Goal: Transaction & Acquisition: Purchase product/service

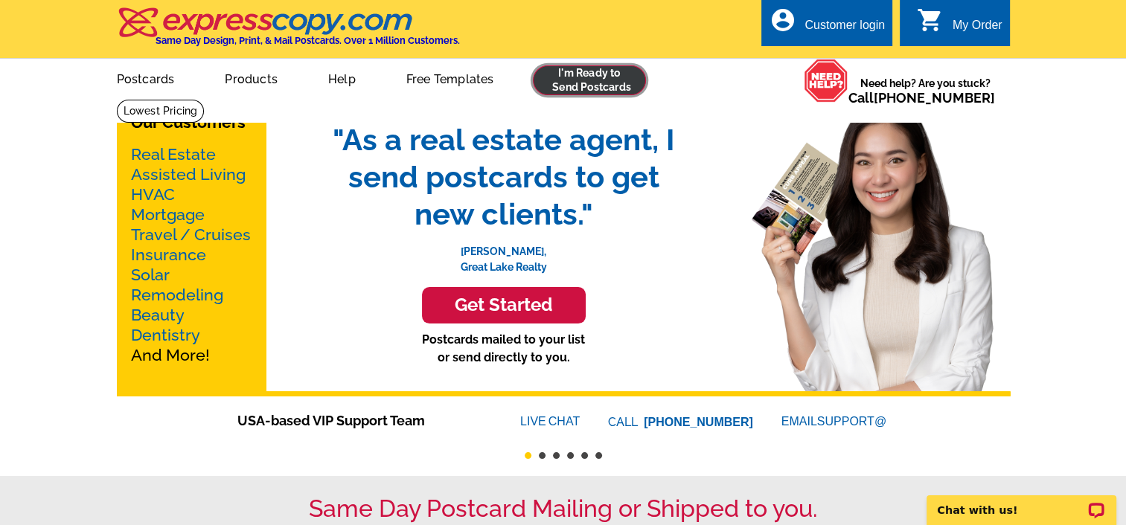
click at [557, 85] on link at bounding box center [590, 80] width 114 height 30
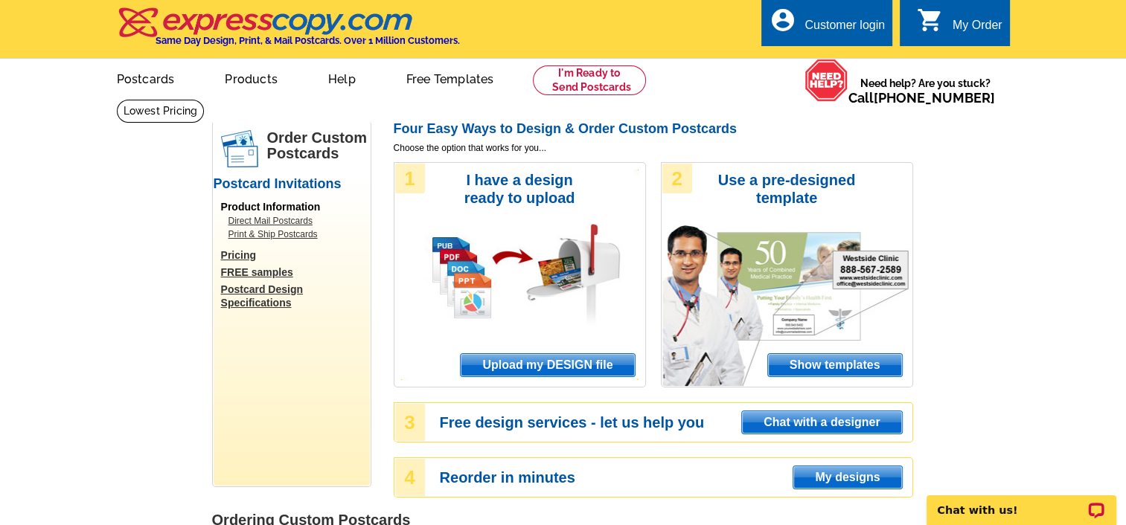
click at [540, 371] on span "Upload my DESIGN file" at bounding box center [547, 365] width 173 height 22
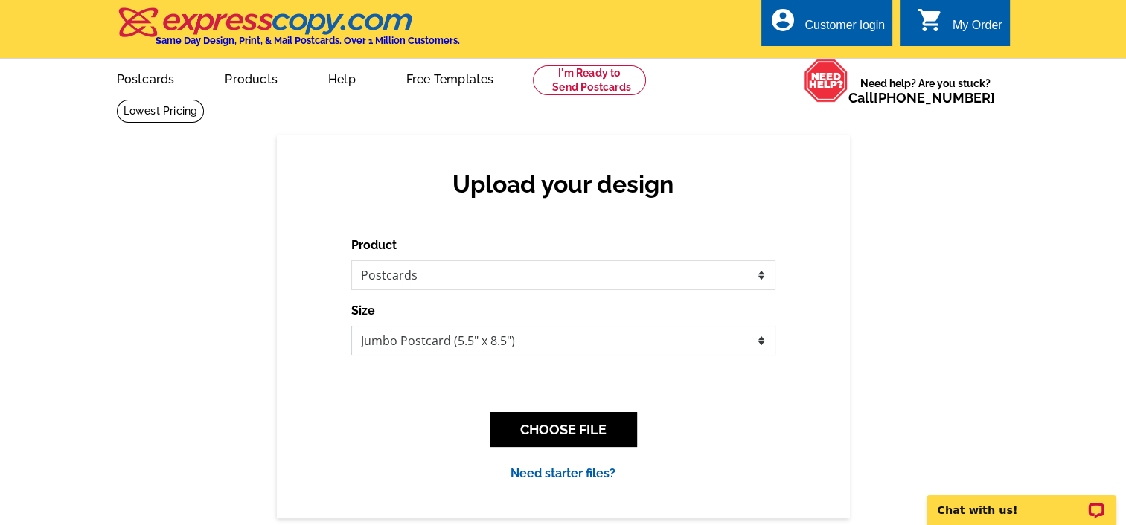
click at [760, 339] on select "Jumbo Postcard (5.5" x 8.5") Regular Postcard (4.25" x 5.6") Panoramic Postcard…" at bounding box center [563, 341] width 424 height 30
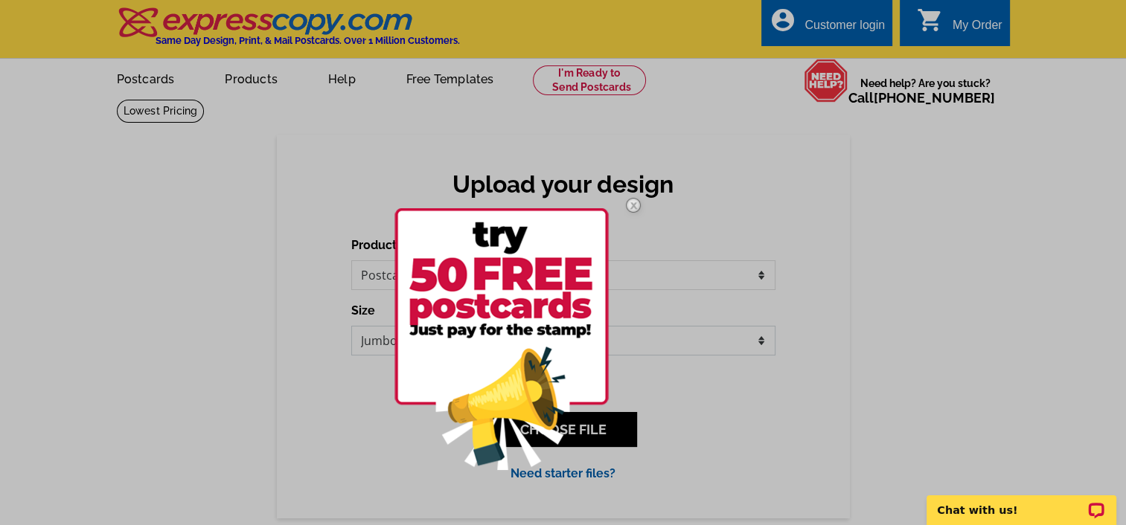
click at [351, 327] on select "Jumbo Postcard (5.5" x 8.5") Regular Postcard (4.25" x 5.6") Panoramic Postcard…" at bounding box center [563, 341] width 424 height 30
click at [603, 425] on img at bounding box center [501, 339] width 214 height 262
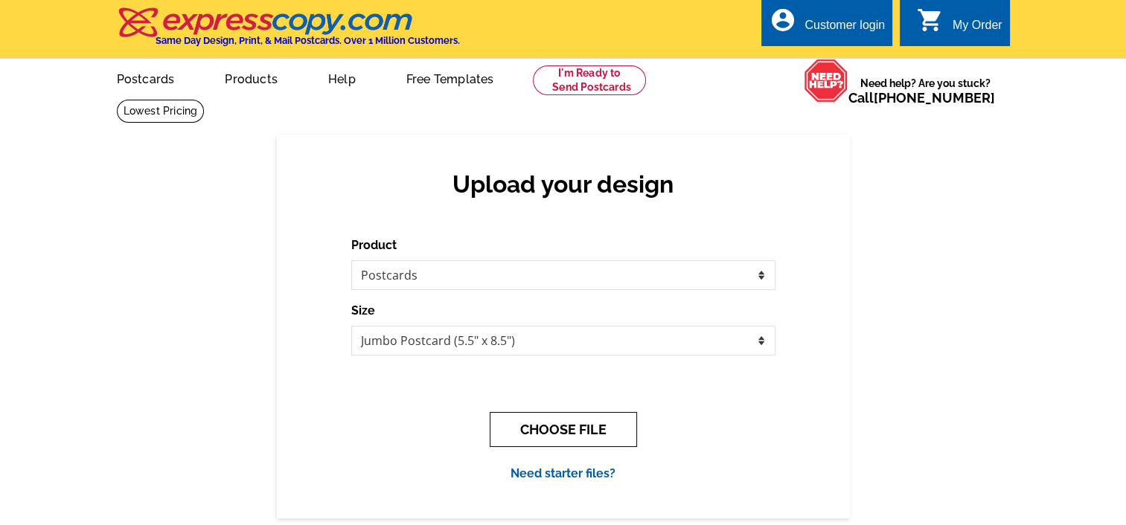
click at [539, 432] on button "CHOOSE FILE" at bounding box center [563, 429] width 147 height 35
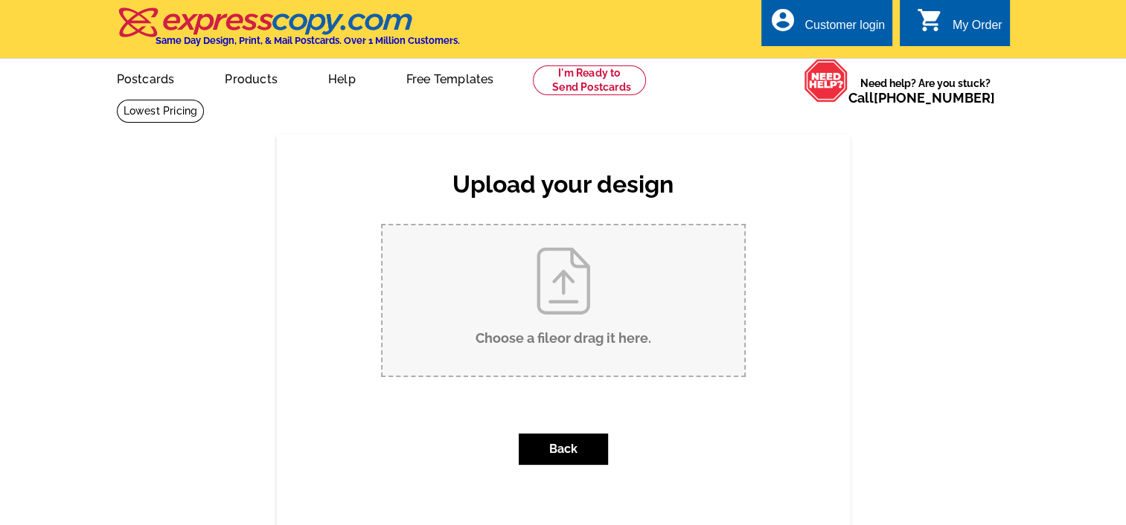
click at [562, 320] on input "Choose a file or drag it here ." at bounding box center [564, 301] width 362 height 150
type input "C:\fakepath\Midtown at Reston Mailer EXPRESS COPY.csv"
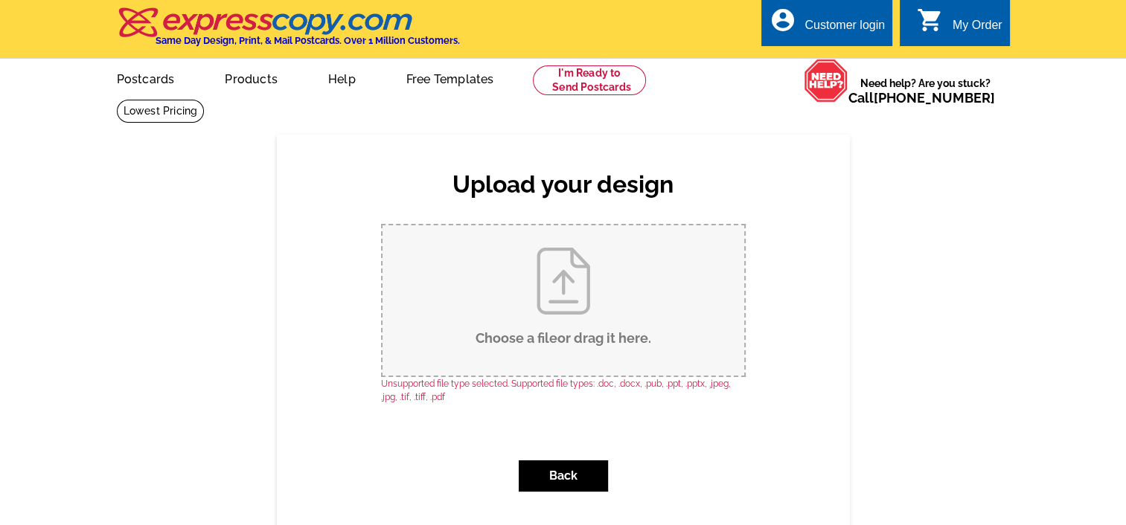
click at [562, 277] on input "Choose a file or drag it here ." at bounding box center [564, 301] width 362 height 150
click at [549, 281] on input "Choose a file or drag it here ." at bounding box center [564, 301] width 362 height 150
type input "C:\fakepath\Midtown at Reston Mailer EXPRESS COPY.pdf"
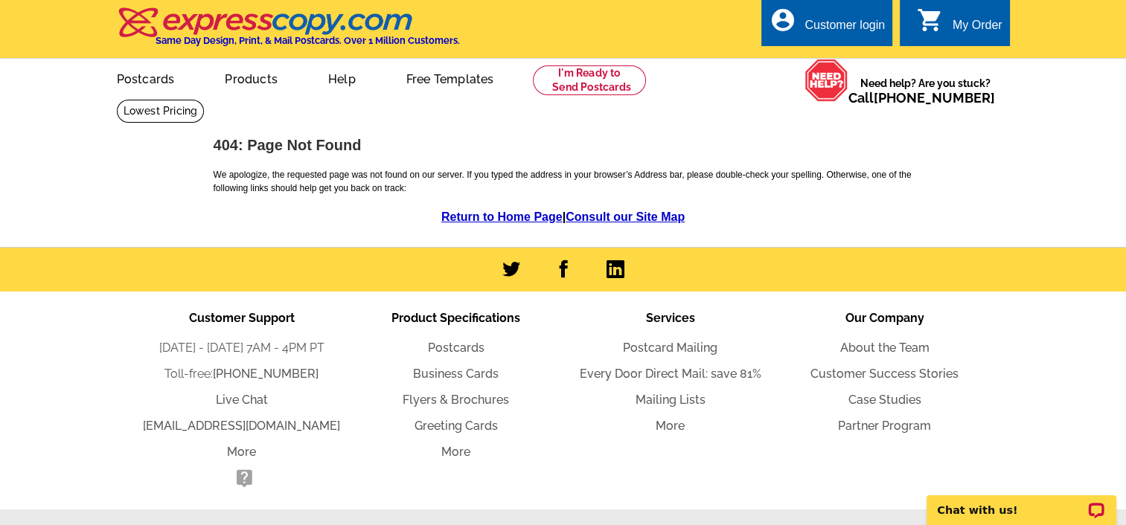
click at [242, 115] on link "expresscopy.com" at bounding box center [238, 116] width 65 height 9
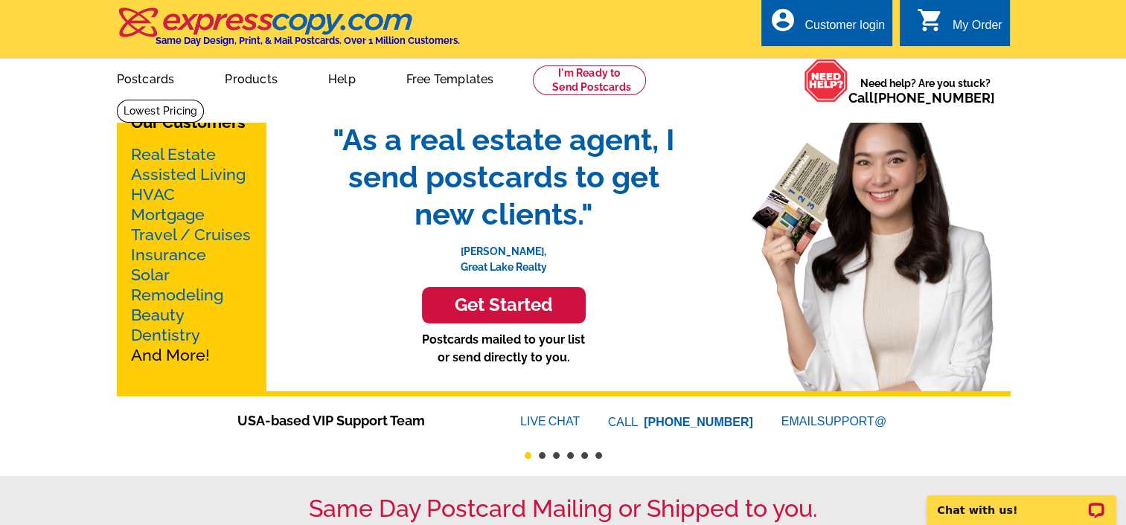
click at [447, 313] on h3 "Get Started" at bounding box center [504, 306] width 127 height 22
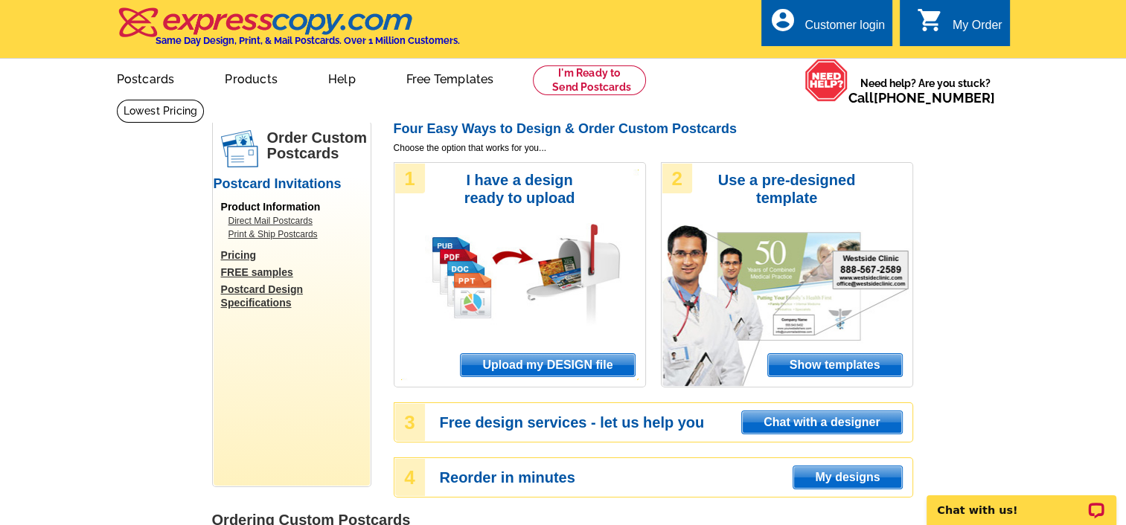
click at [276, 221] on link "Direct Mail Postcards" at bounding box center [295, 220] width 134 height 13
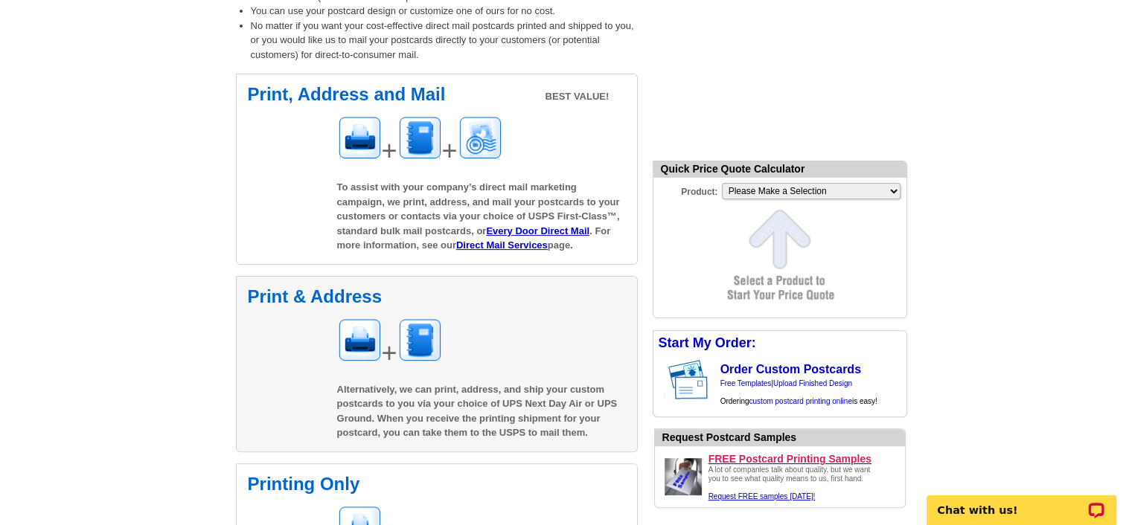
scroll to position [374, 0]
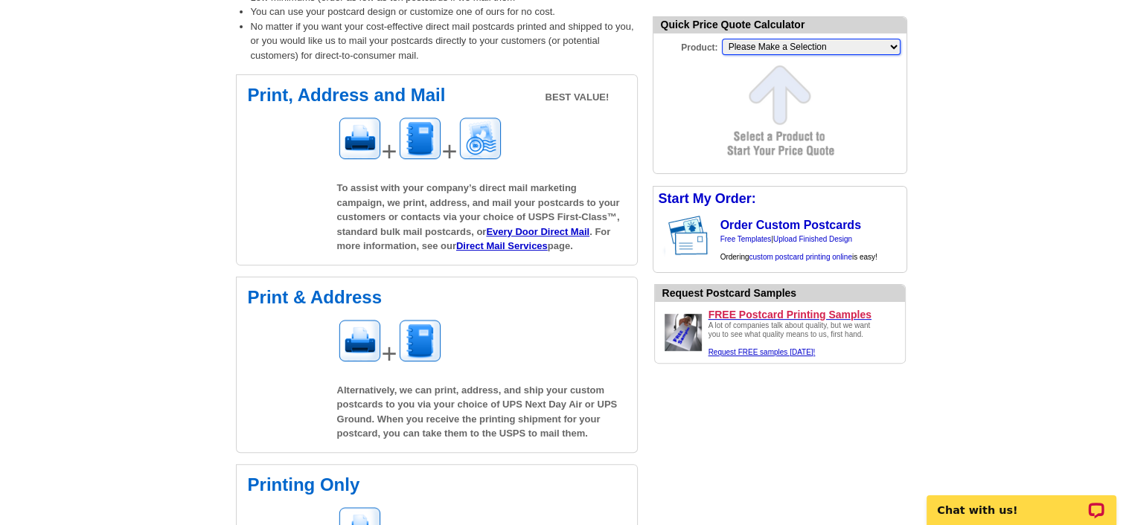
click at [893, 49] on select "Please Make a Selection Jumbo Postcard (5.5" x 8.5") Regular Postcard (4.25" x …" at bounding box center [811, 47] width 179 height 16
select select "2"
click at [722, 39] on select "Please Make a Selection Jumbo Postcard (5.5" x 8.5") Regular Postcard (4.25" x …" at bounding box center [811, 47] width 179 height 16
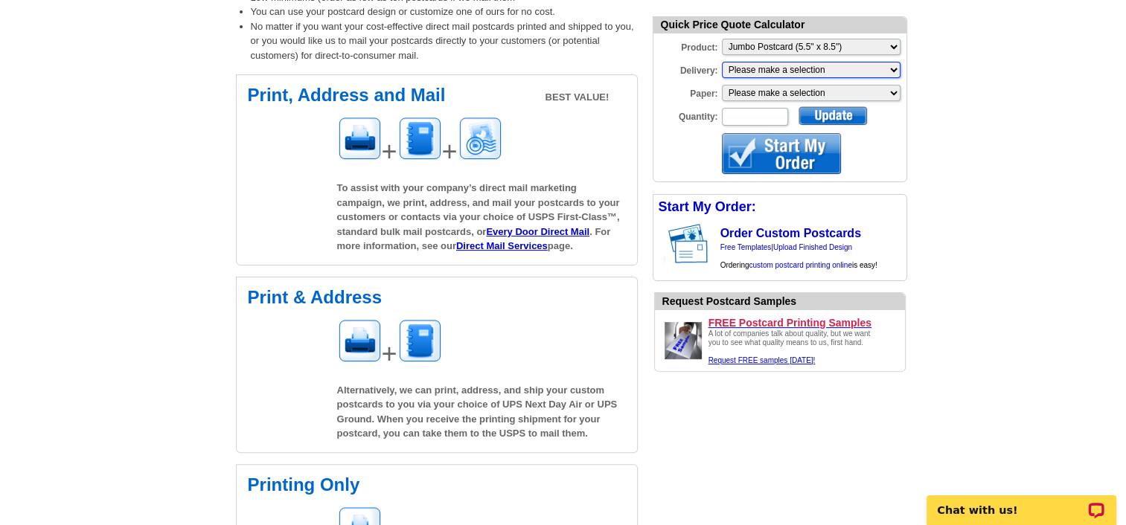
click at [846, 68] on select "Please make a selection Print + Address+USPS First Class Print-Only+Shipped To …" at bounding box center [811, 70] width 179 height 16
click at [890, 92] on select "Please make a selection Recyclable Board Magnetic Stock" at bounding box center [811, 93] width 179 height 16
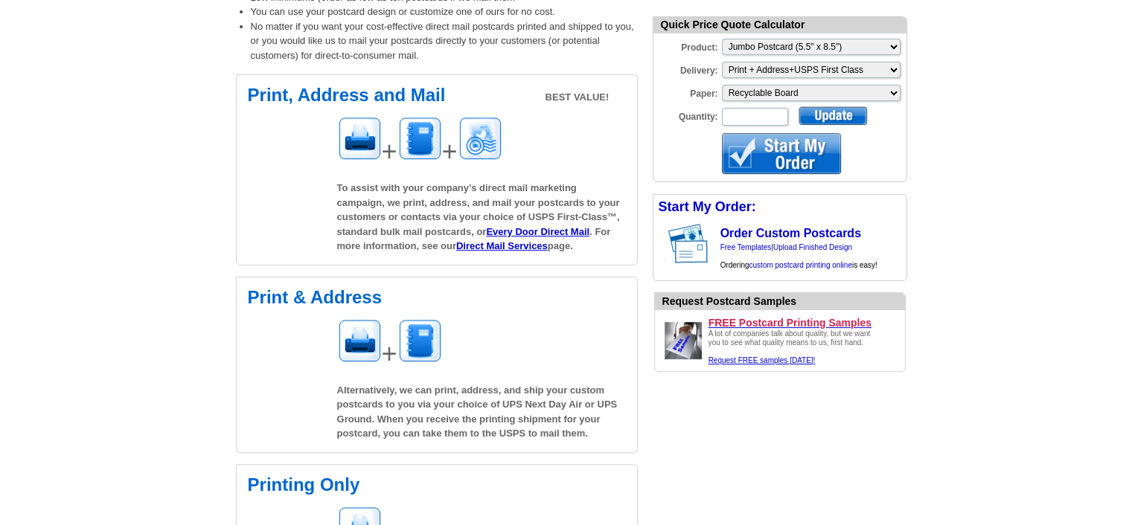
select select "3"
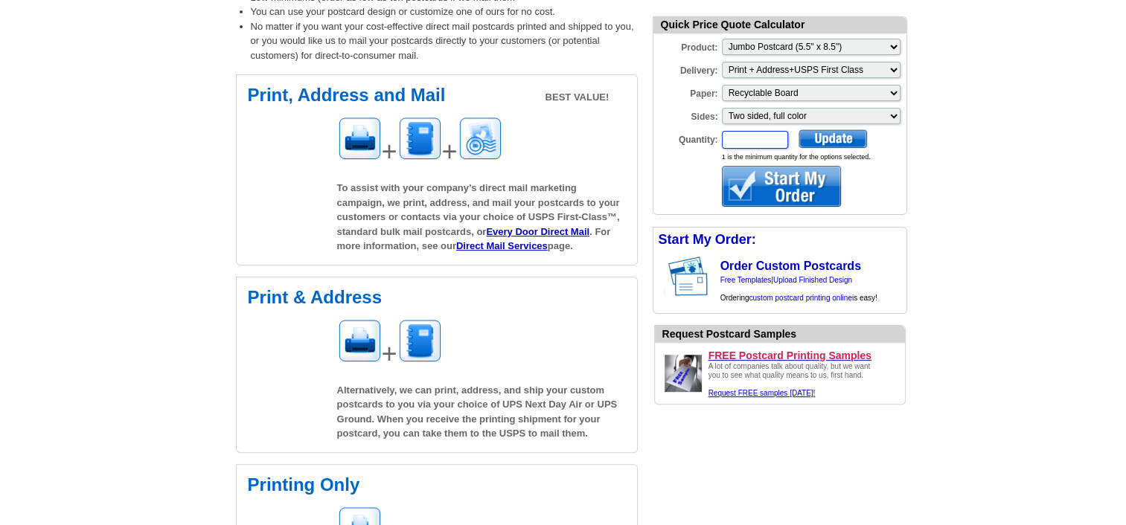
click at [773, 143] on input "Quantity:" at bounding box center [755, 140] width 66 height 18
type input "25"
click at [824, 140] on div at bounding box center [833, 139] width 68 height 19
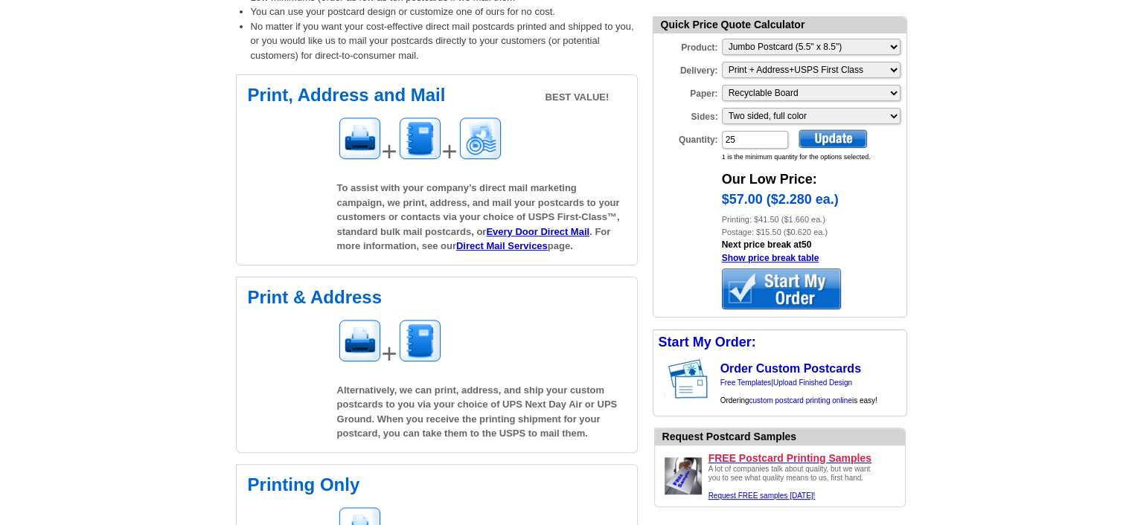
click at [784, 284] on div at bounding box center [781, 289] width 119 height 41
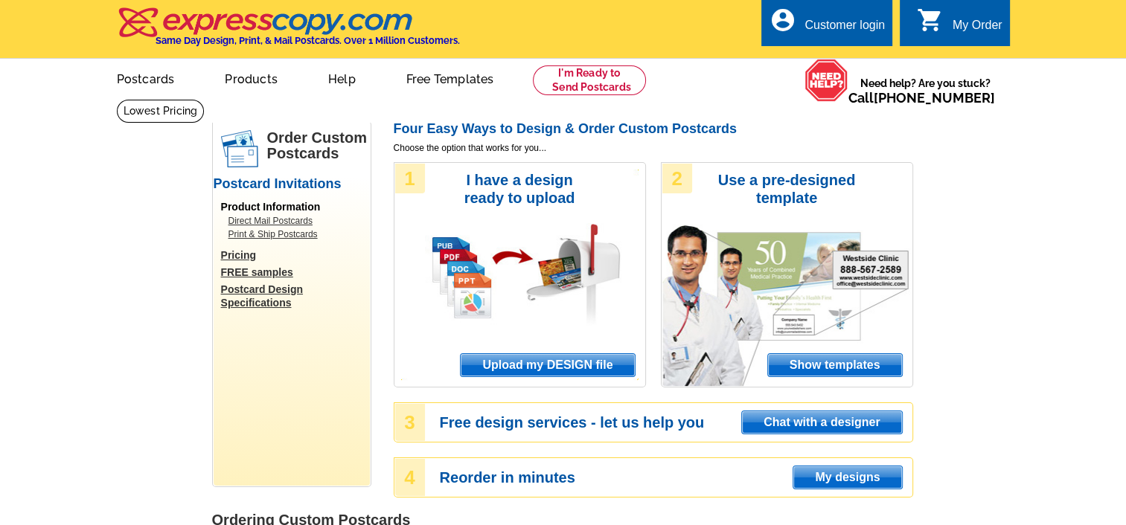
click at [595, 366] on span "Upload my DESIGN file" at bounding box center [547, 365] width 173 height 22
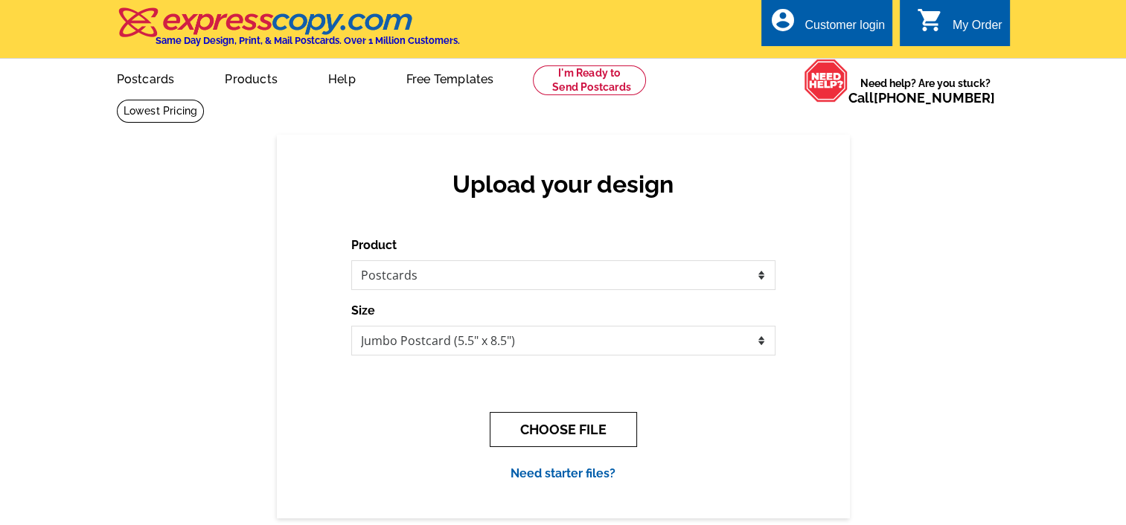
click at [563, 436] on button "CHOOSE FILE" at bounding box center [563, 429] width 147 height 35
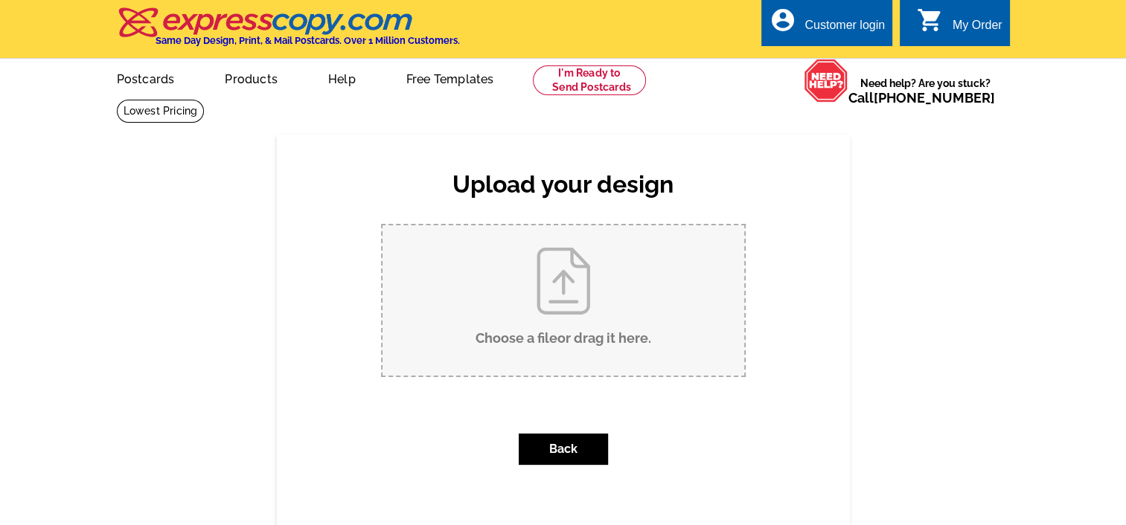
click at [554, 290] on input "Choose a file or drag it here ." at bounding box center [564, 301] width 362 height 150
type input "C:\fakepath\[PERSON_NAME] ttr Mailer.pdf"
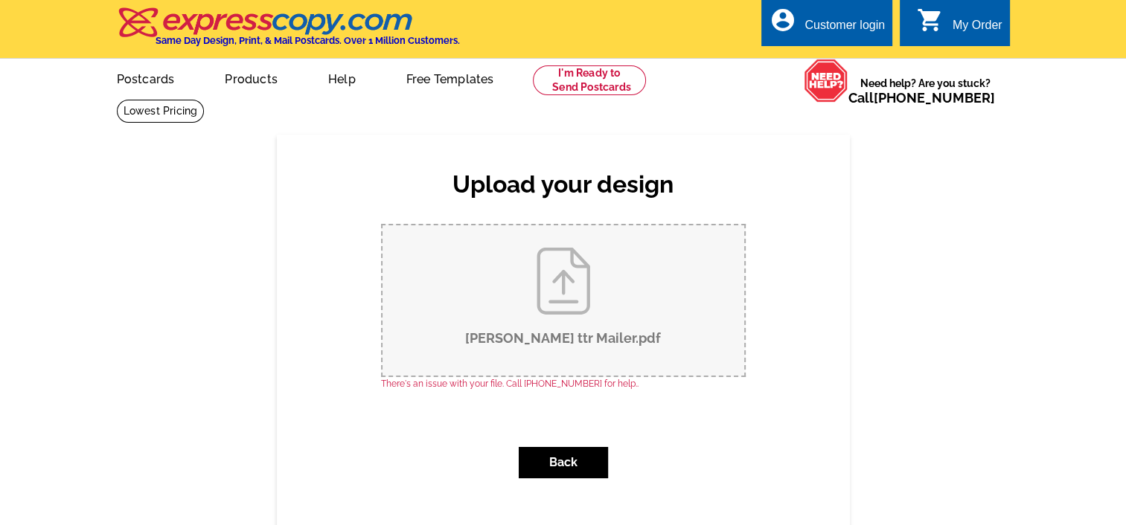
click at [536, 294] on input "Niamh DiOrio ttr Mailer.pdf" at bounding box center [564, 301] width 362 height 150
click at [581, 305] on input "Niamh DiOrio ttr Mailer.pdf" at bounding box center [564, 301] width 362 height 150
click at [832, 28] on div "Customer login" at bounding box center [845, 29] width 80 height 21
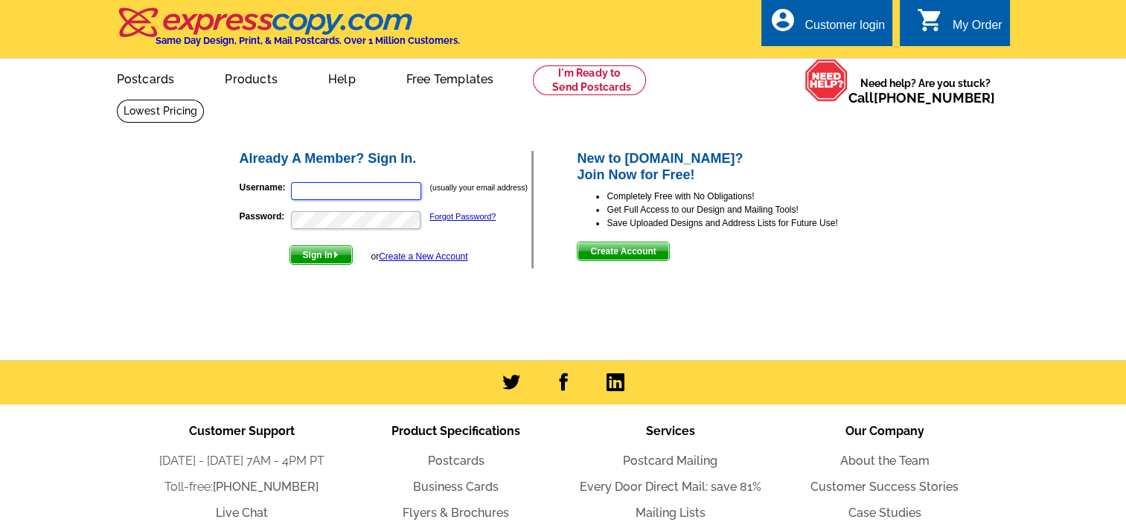
click at [368, 195] on input "Username:" at bounding box center [356, 191] width 130 height 18
click at [364, 192] on input "Username:" at bounding box center [356, 191] width 130 height 18
click at [864, 58] on div "local_phone Same Day Design, Print, & Mail Postcards. Over 1 Million Customers.…" at bounding box center [563, 30] width 893 height 56
click at [618, 254] on span "Create Account" at bounding box center [623, 252] width 91 height 18
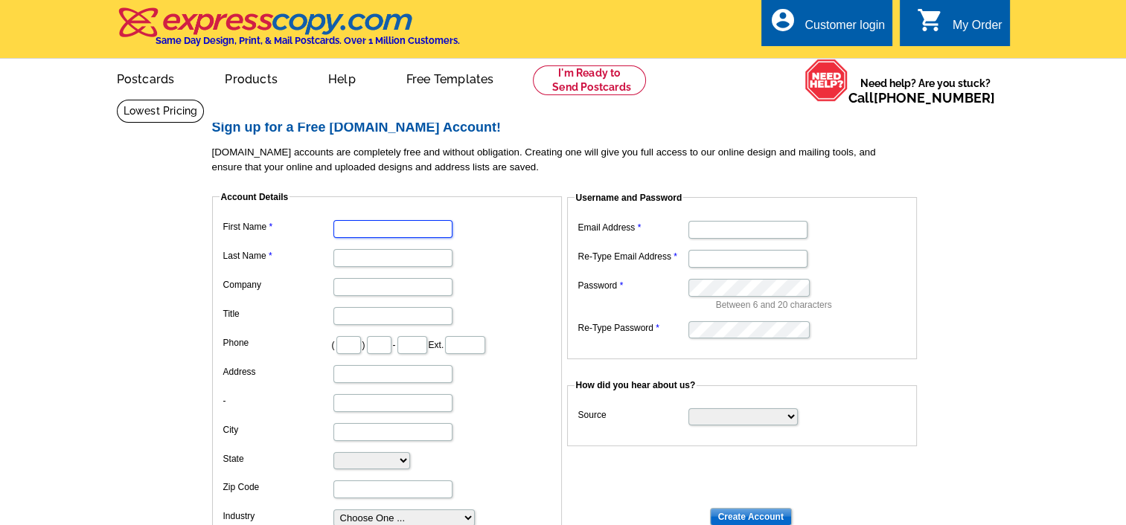
click at [430, 234] on input "First Name" at bounding box center [392, 229] width 119 height 18
type input "Niamh"
click at [374, 259] on input "Last Name" at bounding box center [392, 258] width 119 height 18
type input "[PERSON_NAME]"
click at [351, 284] on input "Company" at bounding box center [392, 287] width 119 height 18
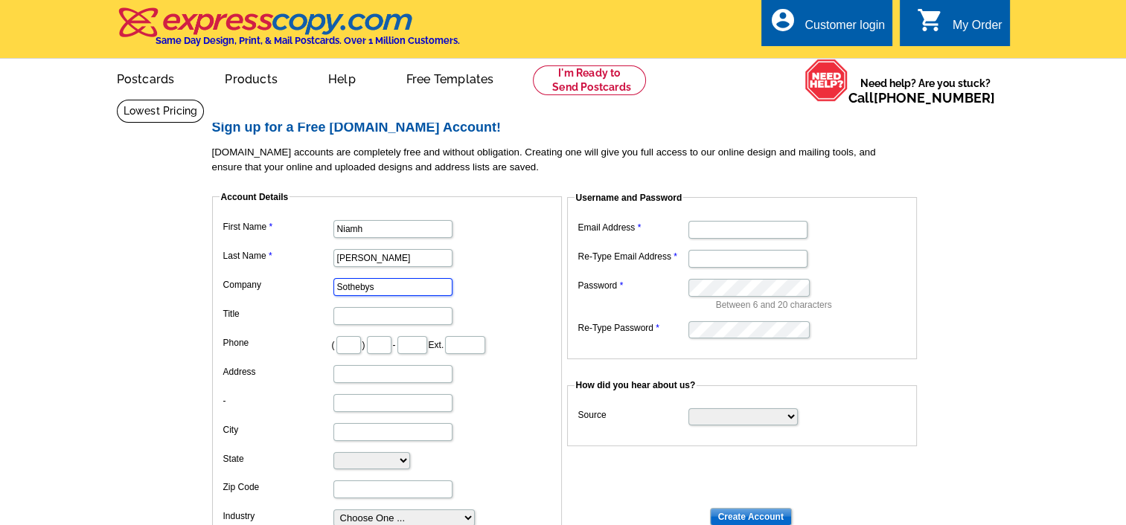
type input "Sothebys"
click at [357, 319] on input "Title" at bounding box center [392, 316] width 119 height 18
click at [357, 341] on input "text" at bounding box center [348, 345] width 25 height 18
type input "571"
click at [391, 348] on input "text" at bounding box center [379, 345] width 25 height 18
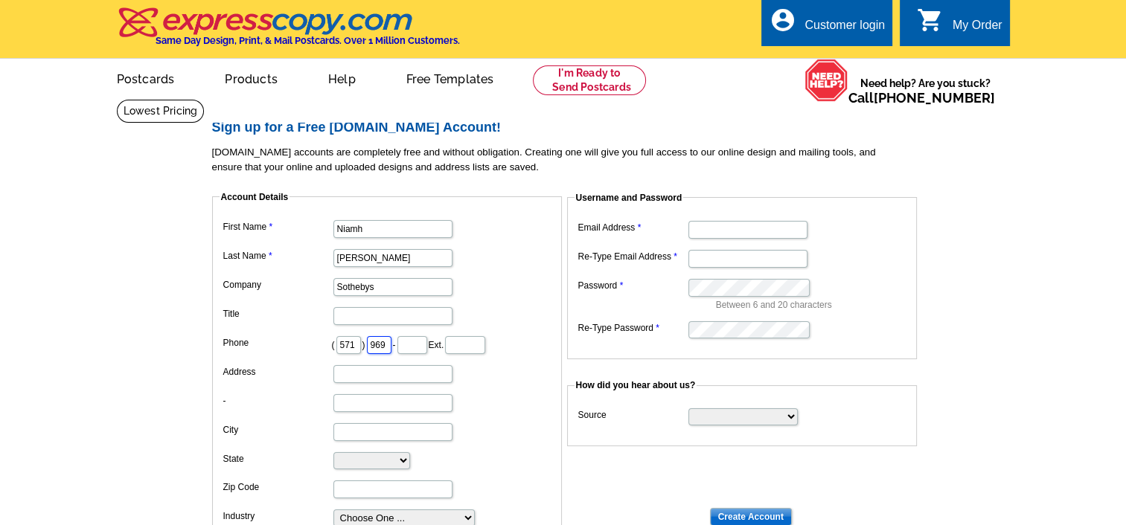
type input "969"
click at [427, 348] on input "text" at bounding box center [412, 345] width 30 height 18
type input "6797"
click at [405, 374] on input "Address" at bounding box center [392, 374] width 119 height 18
type input "832 Walker Rd"
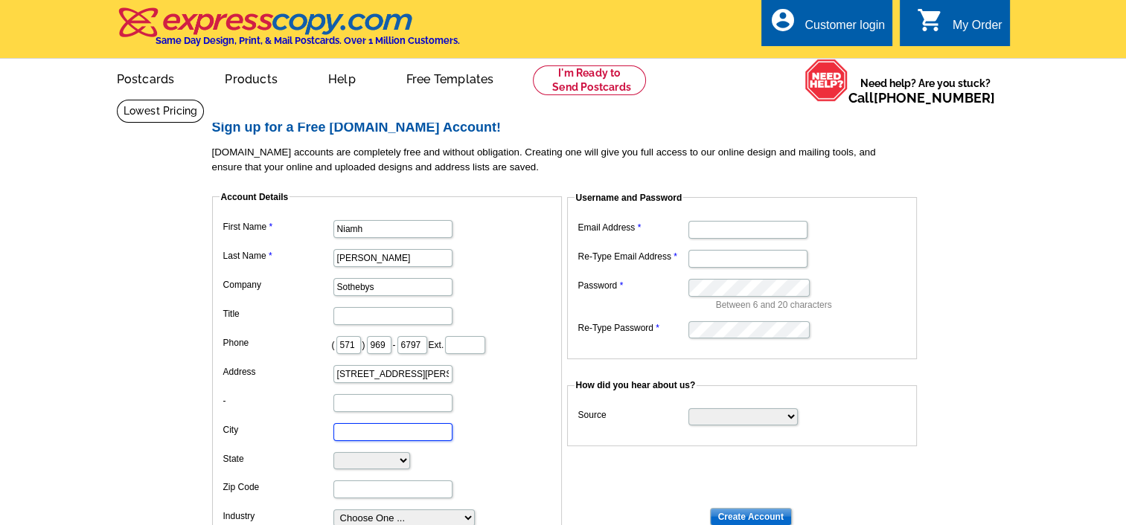
click at [368, 433] on input "City" at bounding box center [392, 432] width 119 height 18
type input "Great Falls"
click at [360, 456] on select "Alabama Alaska Arizona Arkansas California Colorado Connecticut District of Col…" at bounding box center [371, 461] width 77 height 17
click at [345, 457] on select "Alabama Alaska Arizona Arkansas California Colorado Connecticut District of Col…" at bounding box center [371, 461] width 77 height 17
click at [376, 457] on select "Alabama Alaska Arizona Arkansas California Colorado Connecticut District of Col…" at bounding box center [371, 461] width 77 height 17
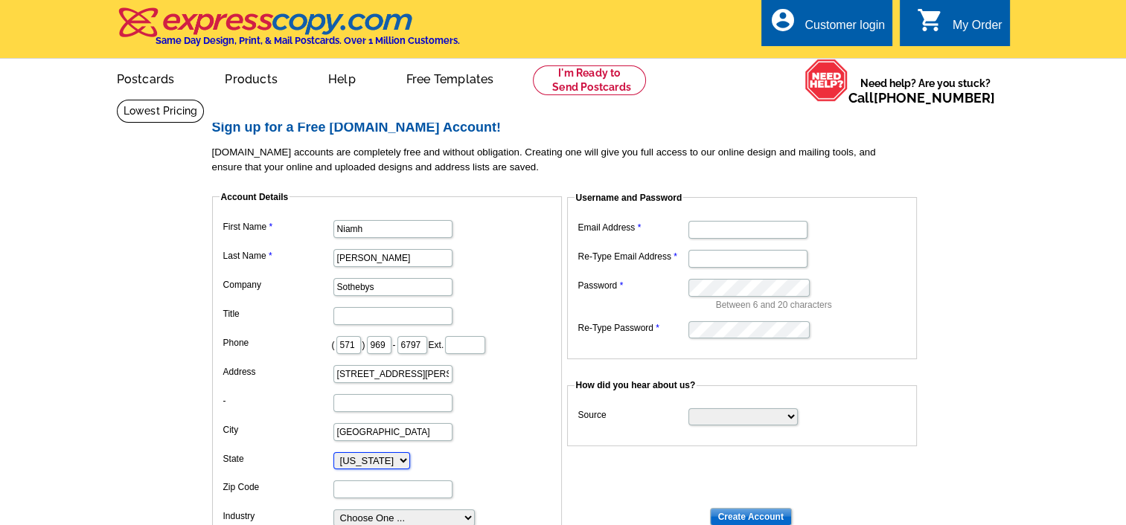
select select "VA"
click at [333, 453] on select "Alabama Alaska Arizona Arkansas California Colorado Connecticut District of Col…" at bounding box center [371, 461] width 77 height 17
click at [356, 487] on input "Zip Code" at bounding box center [392, 490] width 119 height 18
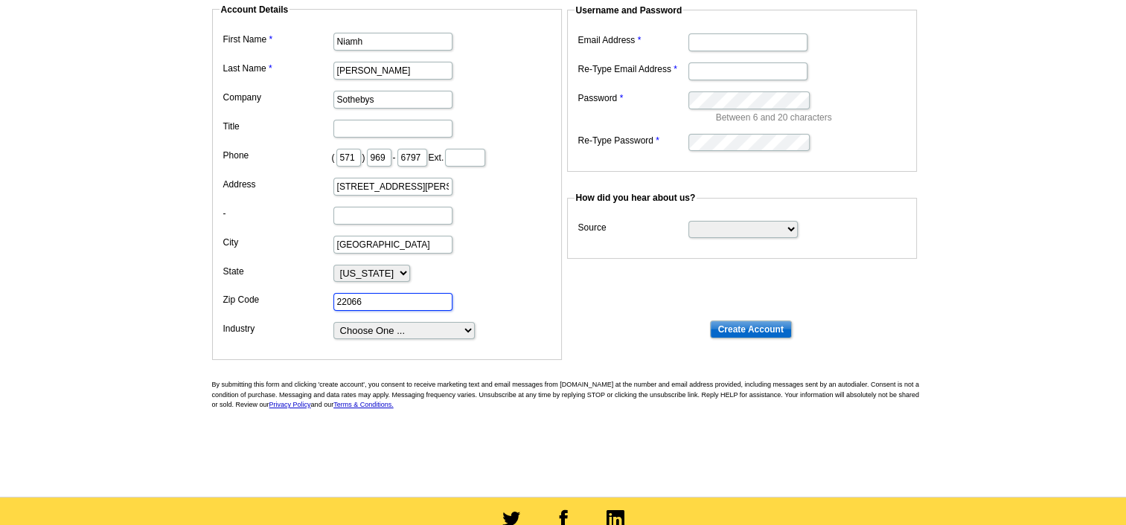
scroll to position [188, 0]
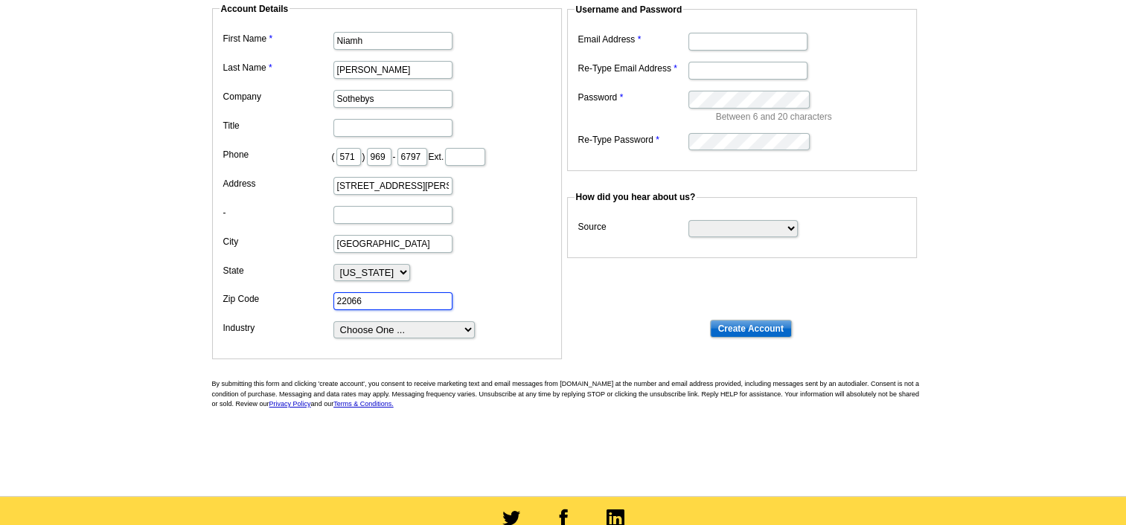
type input "22066"
click at [425, 333] on select "Choose One ... Residential Real Estate Accounting Agriculture Architecture Arts…" at bounding box center [403, 330] width 141 height 17
select select "3"
click at [333, 322] on select "Choose One ... Residential Real Estate Accounting Agriculture Architecture Arts…" at bounding box center [403, 330] width 141 height 17
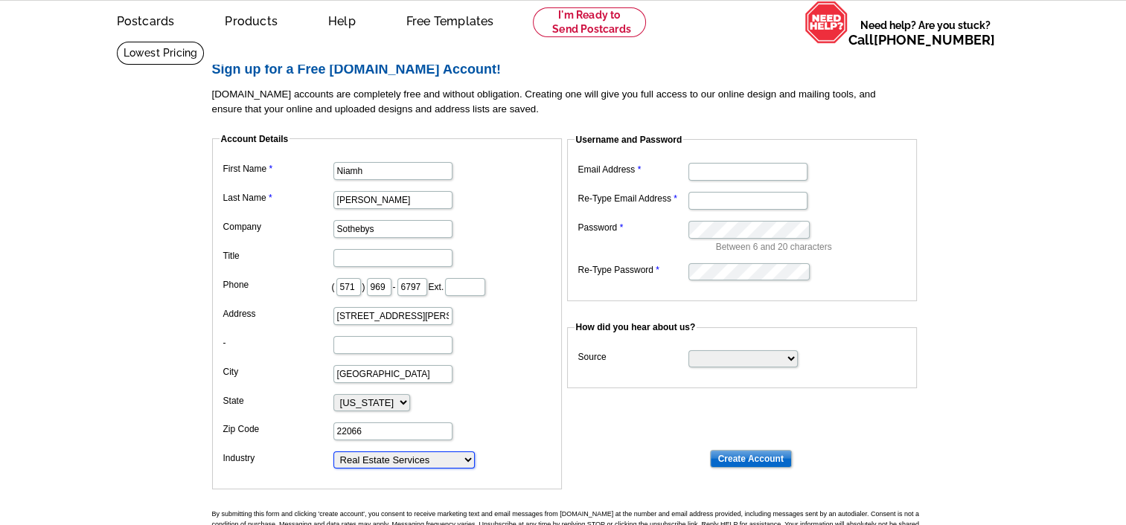
scroll to position [39, 0]
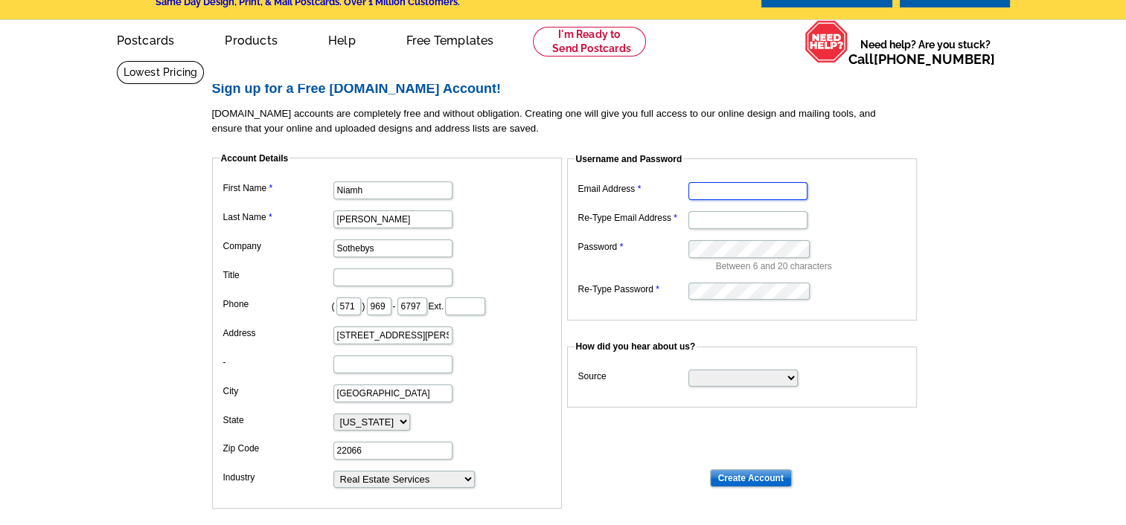
click at [705, 186] on input "Email Address" at bounding box center [747, 191] width 119 height 18
type input "[EMAIL_ADDRESS][DOMAIN_NAME]"
click at [708, 221] on input "Re-Type Email Address" at bounding box center [747, 220] width 119 height 18
type input "[EMAIL_ADDRESS][DOMAIN_NAME]"
click at [720, 373] on select "Search Engine Television Ad Direct Mail Postcard Email Referred by a friend Oth…" at bounding box center [742, 378] width 109 height 17
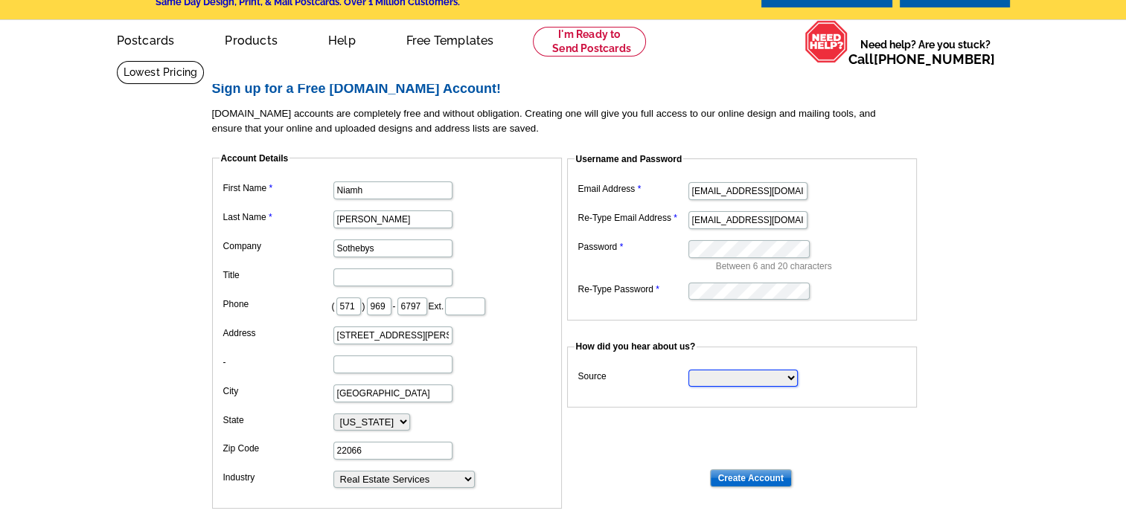
select select "email"
click at [688, 370] on select "Search Engine Television Ad Direct Mail Postcard Email Referred by a friend Oth…" at bounding box center [742, 378] width 109 height 17
click at [751, 474] on input "Create Account" at bounding box center [751, 479] width 82 height 18
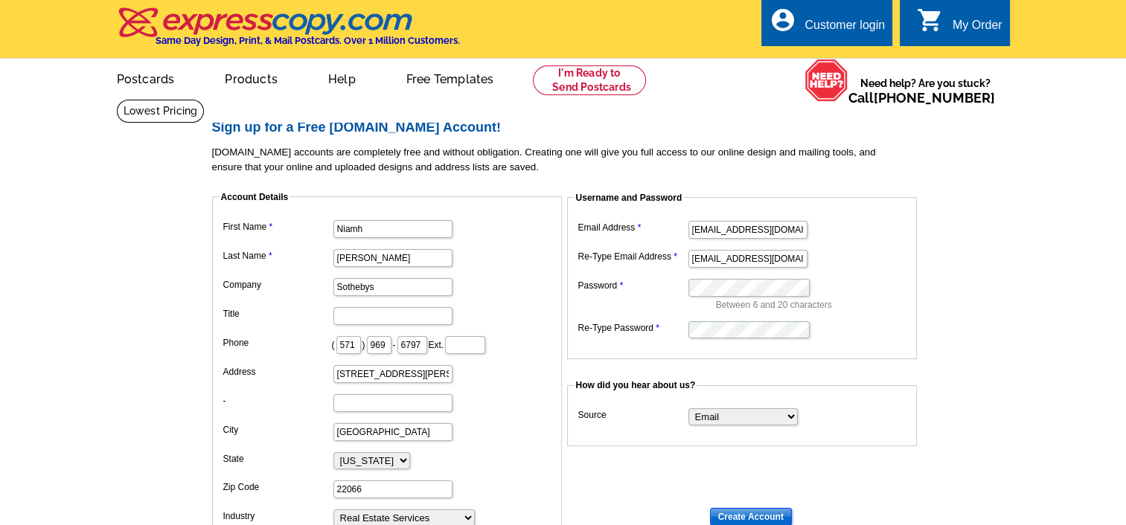
click at [741, 517] on input "Create Account" at bounding box center [751, 517] width 82 height 18
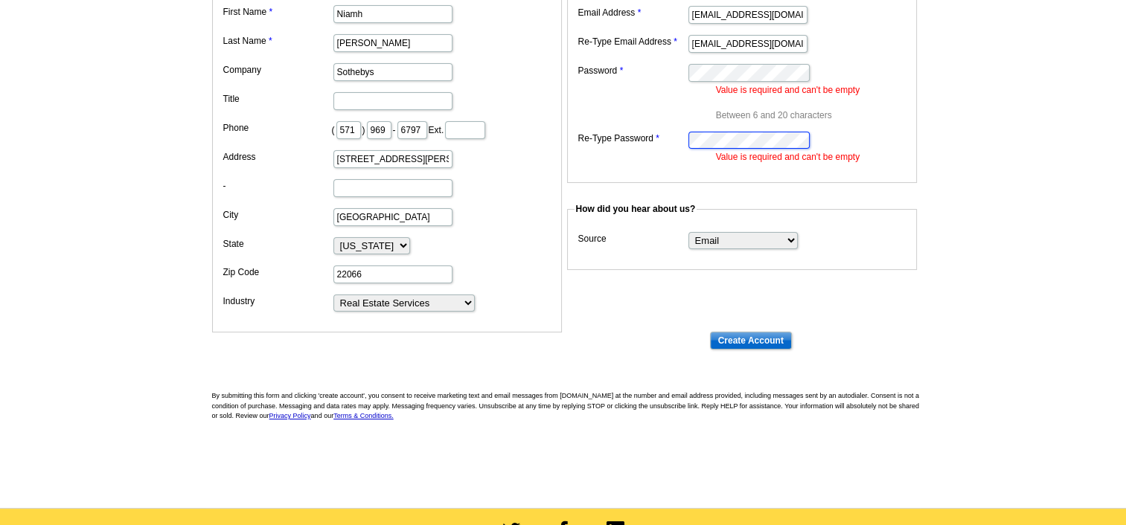
scroll to position [216, 0]
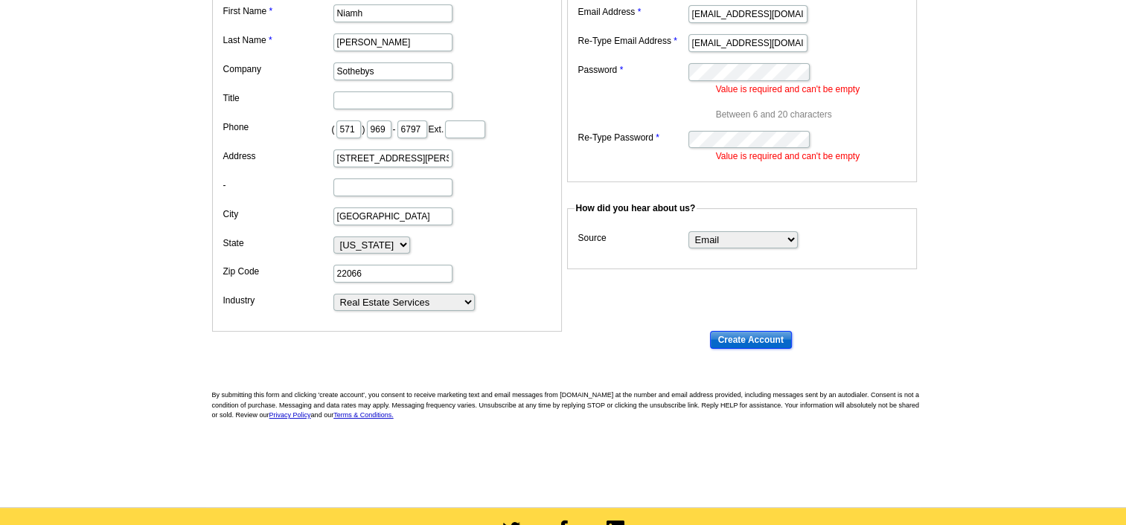
click at [754, 338] on input "Create Account" at bounding box center [751, 340] width 82 height 18
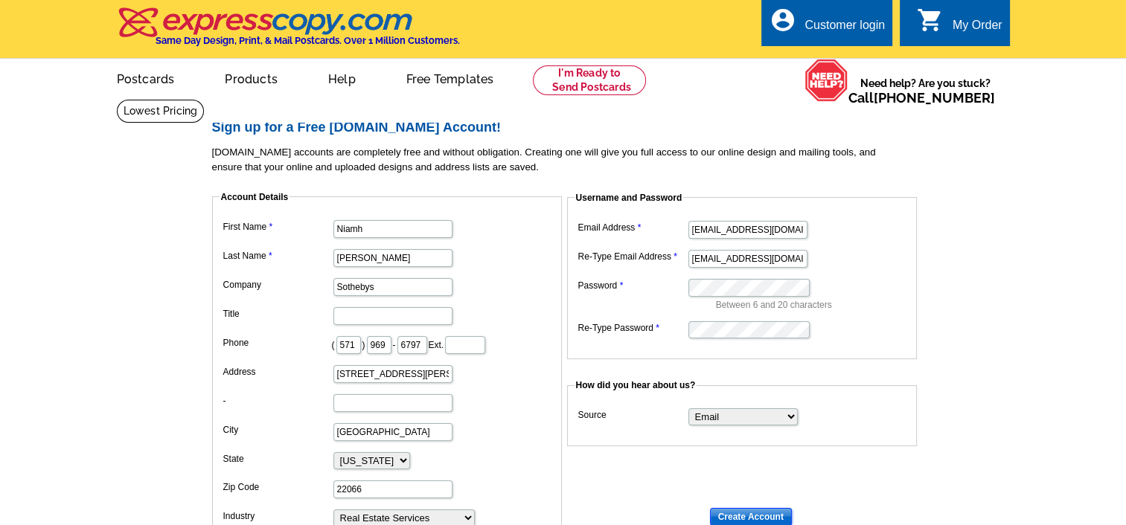
click at [760, 516] on input "Create Account" at bounding box center [751, 517] width 82 height 18
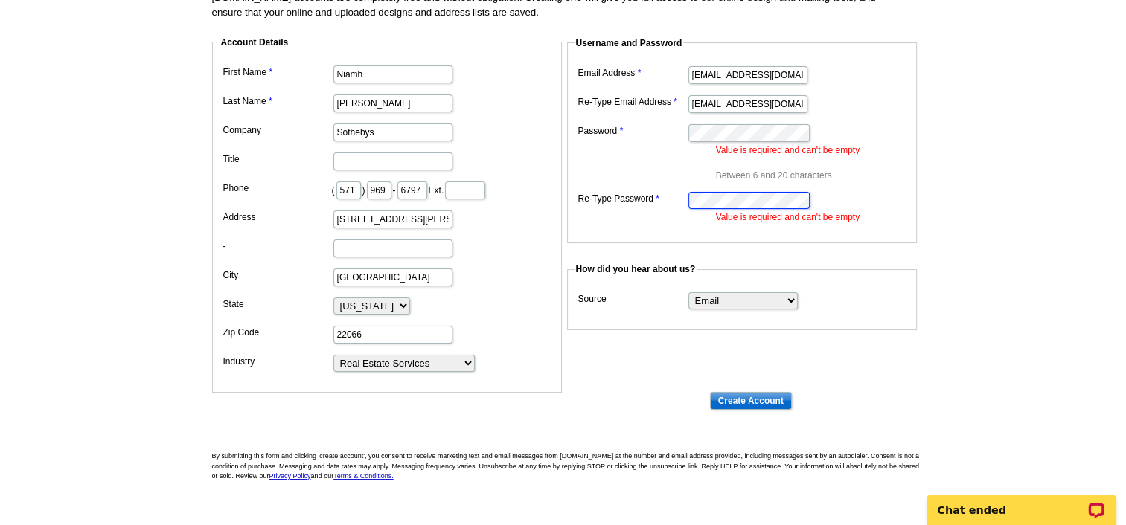
scroll to position [156, 0]
click at [746, 395] on input "Create Account" at bounding box center [751, 400] width 82 height 18
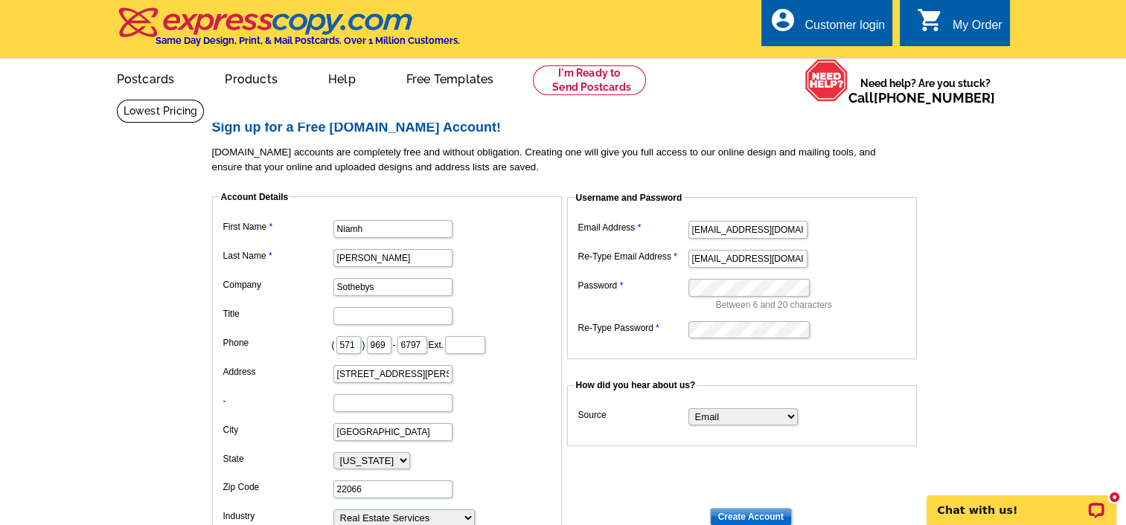
click at [842, 30] on div "Customer login" at bounding box center [845, 29] width 80 height 21
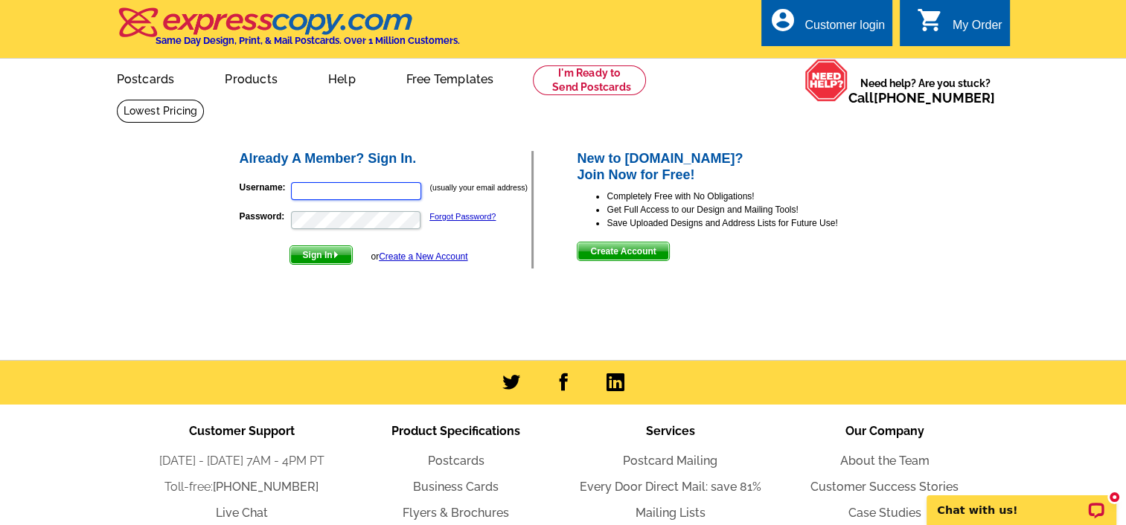
type input "[EMAIL_ADDRESS][DOMAIN_NAME]"
click at [323, 255] on span "Sign In" at bounding box center [321, 255] width 62 height 18
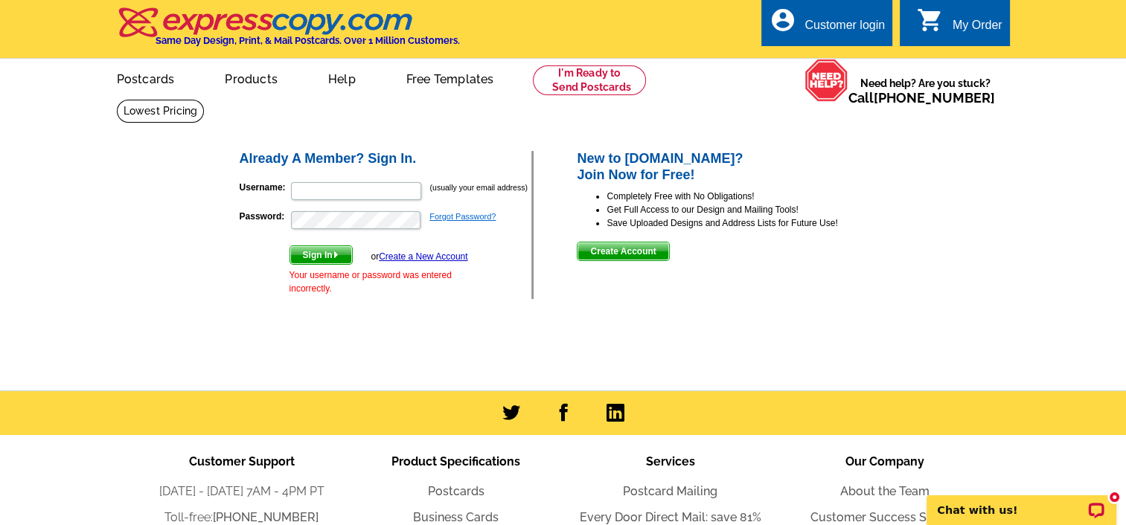
click at [453, 214] on link "Forgot Password?" at bounding box center [462, 216] width 66 height 9
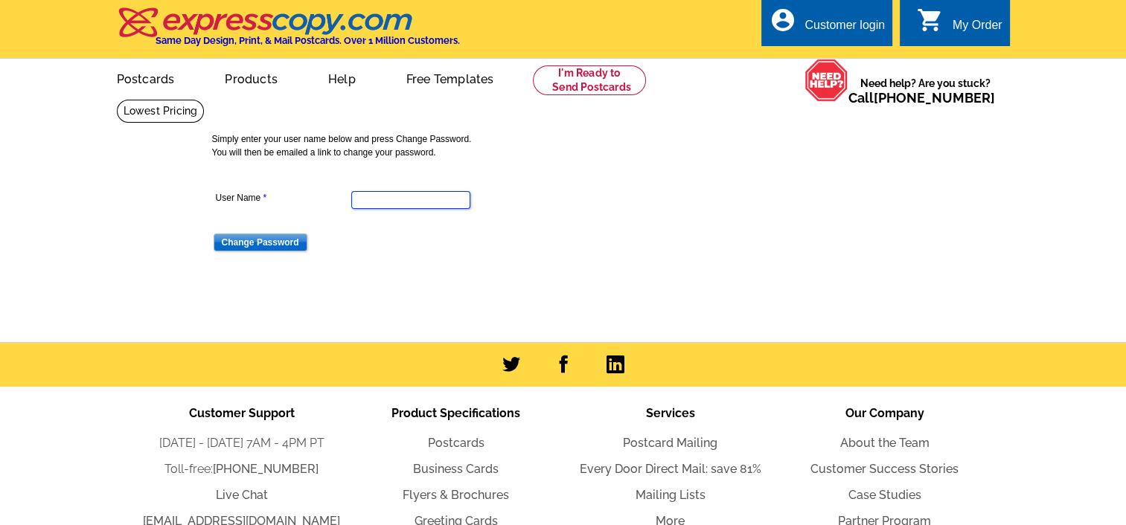
click at [399, 202] on input "User Name" at bounding box center [410, 200] width 119 height 18
type input "ndiorio@ttrsir.com"
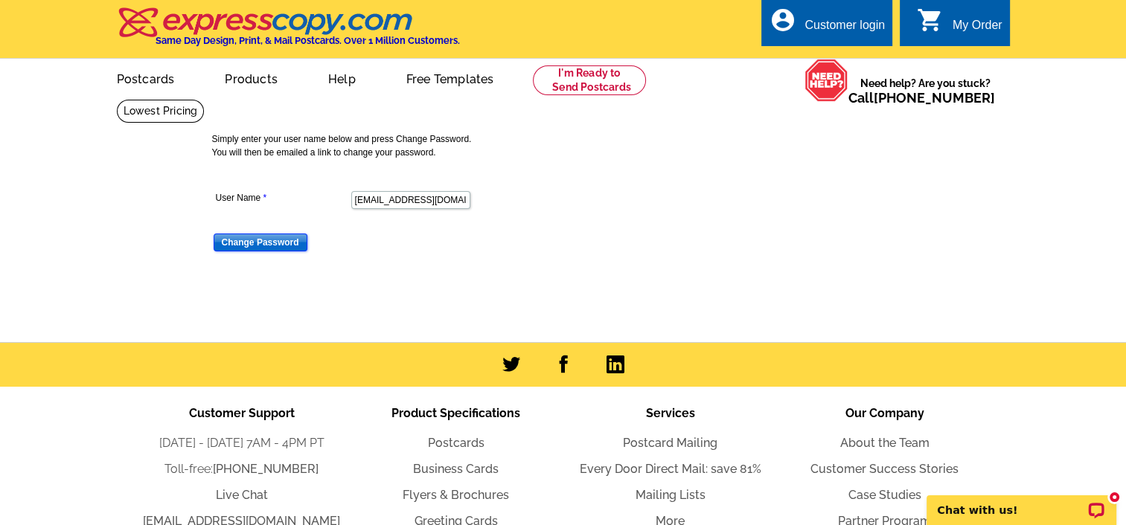
click at [258, 245] on input "Change Password" at bounding box center [261, 243] width 94 height 18
click at [837, 8] on div "account_circle Customer login" at bounding box center [826, 22] width 131 height 47
click at [837, 24] on div "Customer login" at bounding box center [845, 29] width 80 height 21
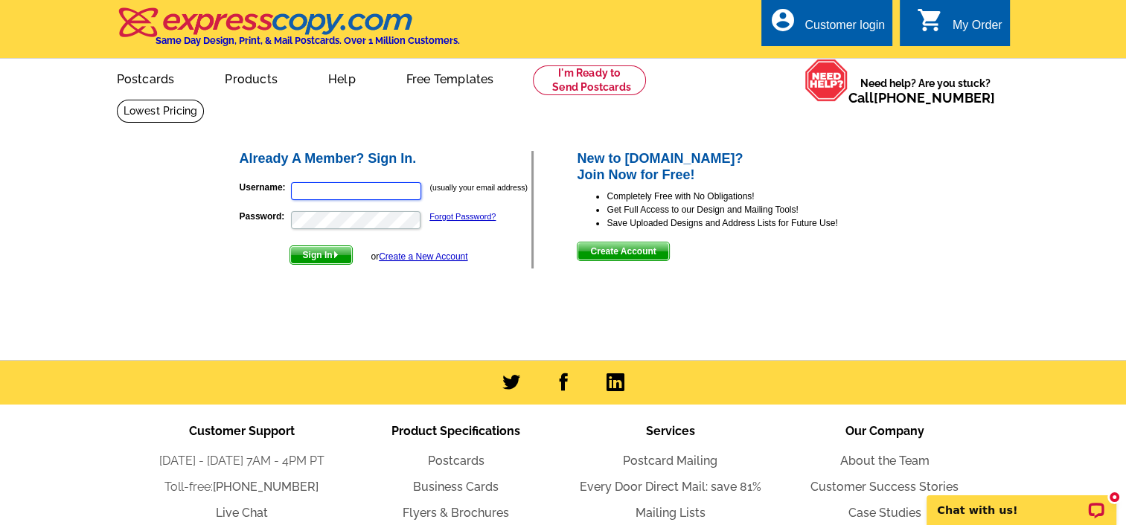
click at [366, 195] on input "Username:" at bounding box center [356, 191] width 130 height 18
type input "[EMAIL_ADDRESS][DOMAIN_NAME]"
click at [219, 271] on div "Already A Member? Sign In. Username: [PERSON_NAME][EMAIL_ADDRESS][DOMAIN_NAME] …" at bounding box center [564, 209] width 712 height 179
click at [324, 255] on span "Sign In" at bounding box center [321, 255] width 62 height 18
